Goal: Task Accomplishment & Management: Use online tool/utility

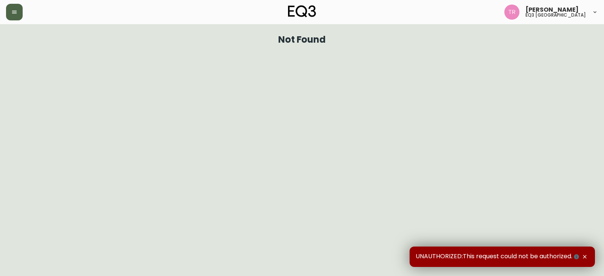
click at [15, 6] on button "button" at bounding box center [14, 12] width 17 height 17
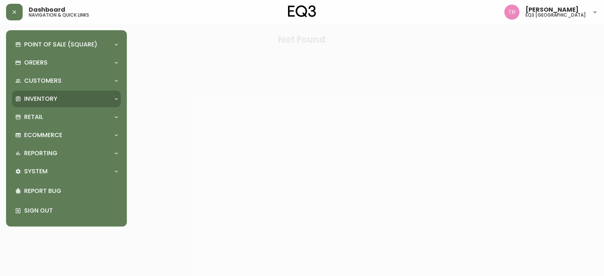
click at [35, 100] on p "Inventory" at bounding box center [40, 99] width 33 height 8
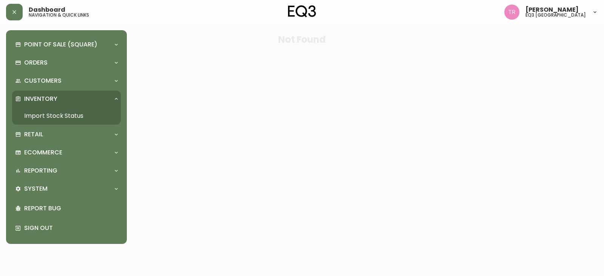
click at [71, 117] on link "Import Stock Status" at bounding box center [66, 115] width 109 height 17
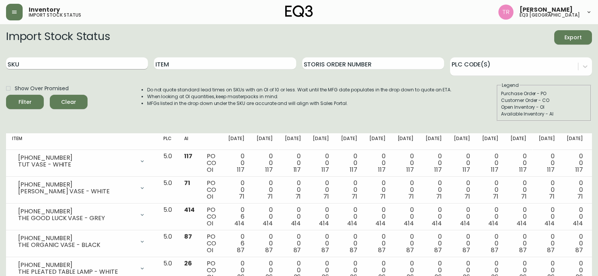
drag, startPoint x: 53, startPoint y: 57, endPoint x: 52, endPoint y: 62, distance: 4.9
click at [52, 61] on div "SKU" at bounding box center [77, 63] width 142 height 25
click at [46, 64] on input "SKU" at bounding box center [77, 63] width 142 height 12
paste input "[PHONE_NUMBER]"
click at [28, 98] on div "Filter" at bounding box center [24, 101] width 13 height 9
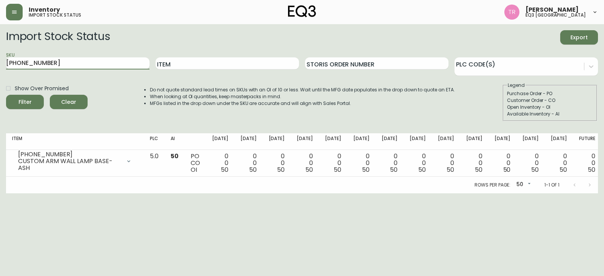
drag, startPoint x: 63, startPoint y: 62, endPoint x: 0, endPoint y: 64, distance: 62.7
click at [0, 62] on main "Import Stock Status Export SKU [PHONE_NUMBER] Item Storis Order Number PLC Code…" at bounding box center [302, 108] width 604 height 169
paste input "3180-523"
type input "[PHONE_NUMBER]"
click at [6, 95] on button "Filter" at bounding box center [25, 102] width 38 height 14
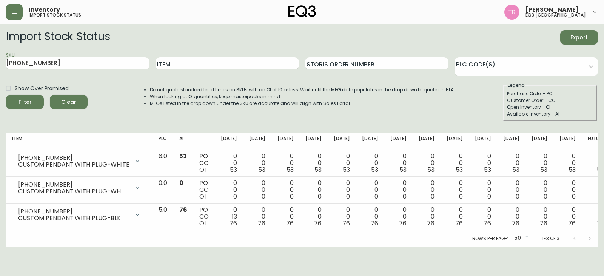
drag, startPoint x: 93, startPoint y: 60, endPoint x: 0, endPoint y: 49, distance: 93.6
click at [0, 49] on main "Import Stock Status Export SKU [PHONE_NUMBER] Item Storis Order Number PLC Code…" at bounding box center [302, 135] width 604 height 223
click at [229, 61] on input "Item" at bounding box center [226, 63] width 143 height 12
type input "SWING"
click at [6, 95] on button "Filter" at bounding box center [25, 102] width 38 height 14
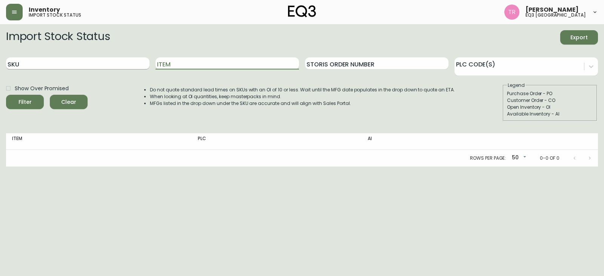
click at [68, 62] on input "SKU" at bounding box center [77, 63] width 143 height 12
click at [189, 64] on input "Item" at bounding box center [226, 63] width 143 height 12
type input "SWING"
click at [35, 99] on span "Filter" at bounding box center [25, 101] width 26 height 9
click at [88, 63] on input "SKU" at bounding box center [77, 63] width 143 height 12
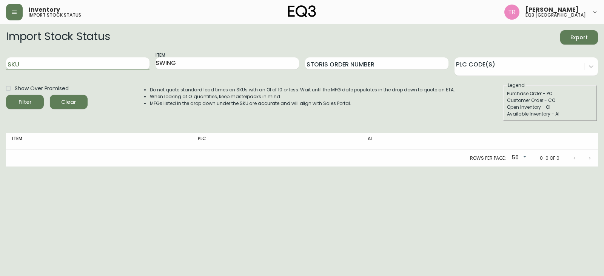
paste input "[PHONE_NUMBER]"
type input "[PHONE_NUMBER]"
click at [34, 98] on span "Filter" at bounding box center [25, 101] width 26 height 9
drag, startPoint x: 99, startPoint y: 68, endPoint x: 0, endPoint y: 43, distance: 101.6
click at [0, 43] on main "Import Stock Status Export SKU [PHONE_NUMBER] Item Storis Order Number PLC Code…" at bounding box center [302, 95] width 604 height 142
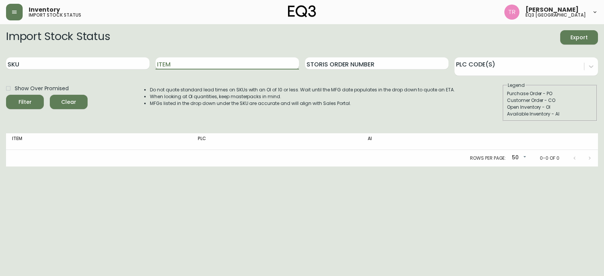
click at [169, 67] on input "Item" at bounding box center [226, 63] width 143 height 12
type input "LED BULB"
click at [6, 95] on button "Filter" at bounding box center [25, 102] width 38 height 14
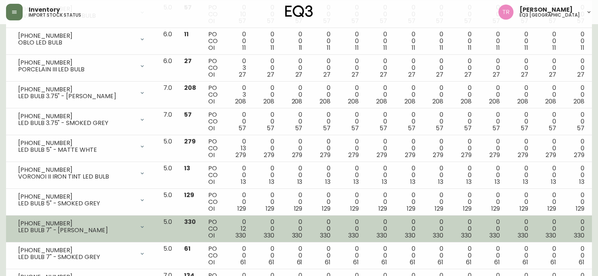
scroll to position [189, 0]
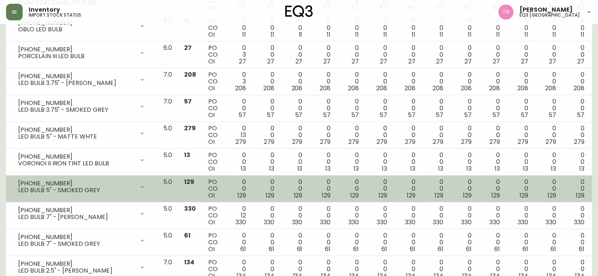
click at [224, 191] on td "PO CO OI" at bounding box center [213, 188] width 22 height 27
drag, startPoint x: 59, startPoint y: 182, endPoint x: 17, endPoint y: 185, distance: 42.0
click at [17, 185] on div "[PHONE_NUMBER] LED BULB 5" - SMOKED GREY" at bounding box center [81, 187] width 139 height 17
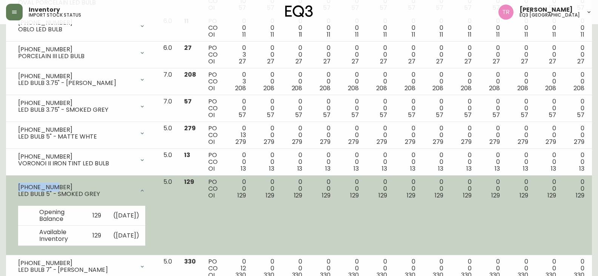
copy div "[PHONE_NUMBER]"
